Goal: Information Seeking & Learning: Understand process/instructions

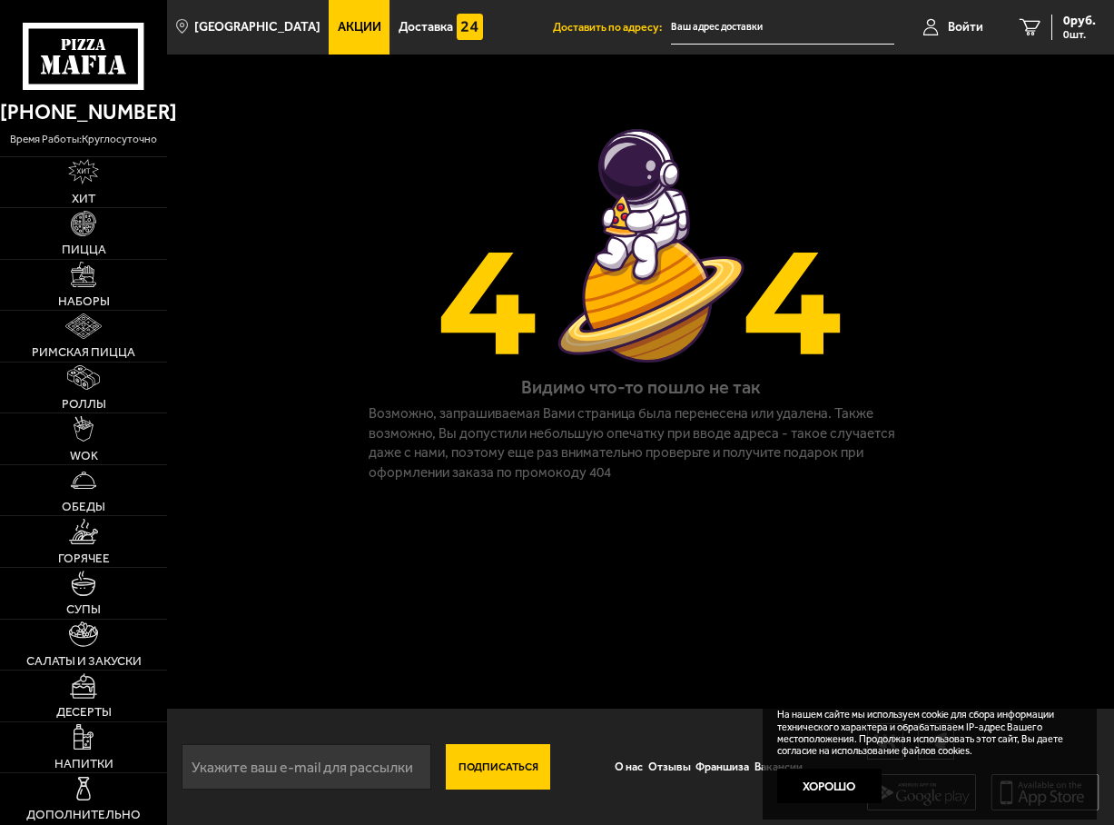
scroll to position [1, 0]
click at [626, 777] on link "О нас" at bounding box center [629, 765] width 34 height 35
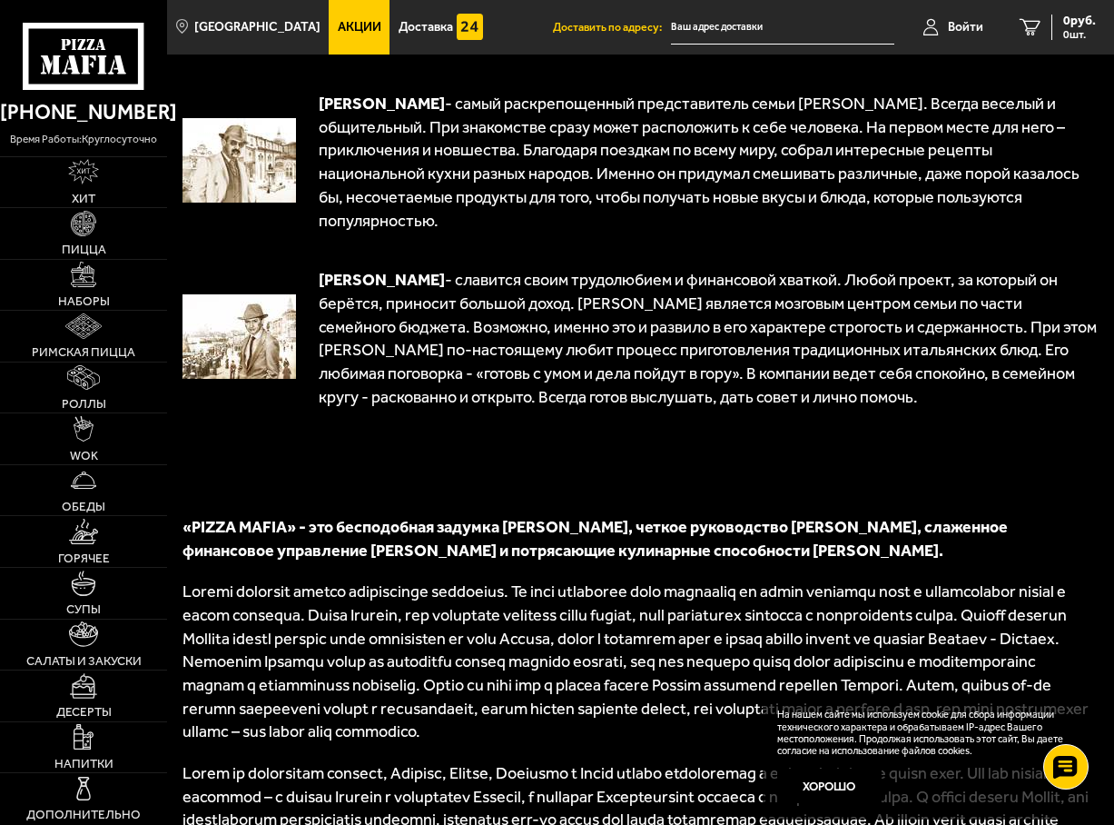
scroll to position [1098, 0]
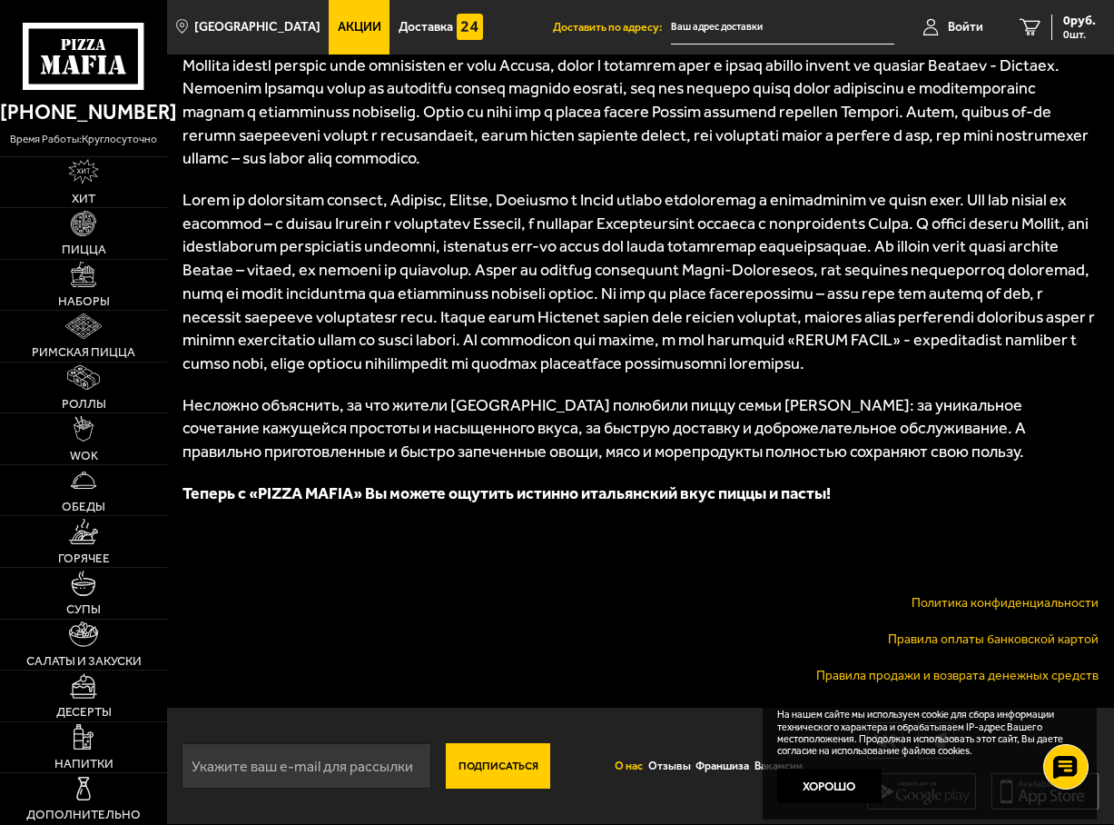
click at [878, 680] on link "Правила продажи и возврата денежных средств" at bounding box center [957, 675] width 282 height 15
